Goal: Task Accomplishment & Management: Manage account settings

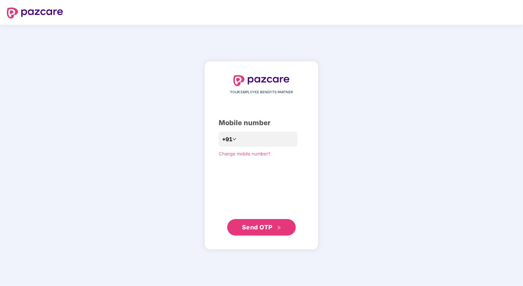
click at [237, 156] on span "Change mobile number?" at bounding box center [245, 153] width 52 height 7
click at [236, 152] on span "Change mobile number?" at bounding box center [245, 153] width 52 height 5
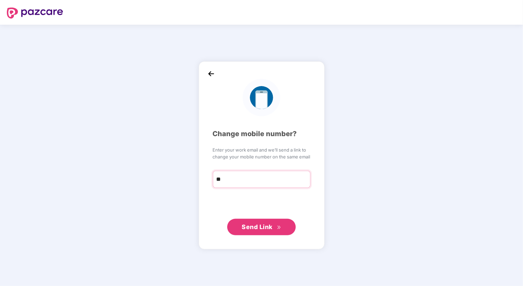
type input "**********"
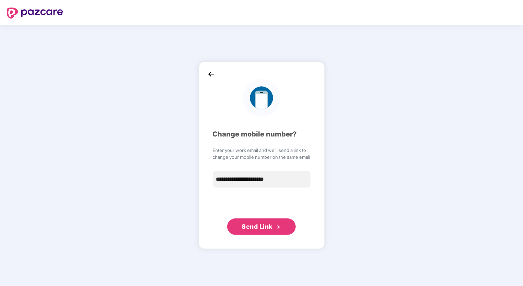
click at [258, 225] on span "Send Link" at bounding box center [257, 226] width 31 height 7
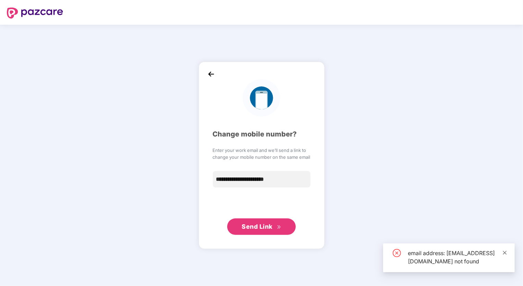
click at [505, 249] on link at bounding box center [505, 253] width 5 height 8
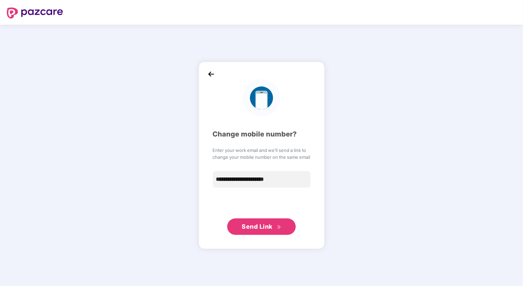
click at [207, 70] on img at bounding box center [211, 74] width 10 height 10
